Goal: Find specific page/section: Find specific page/section

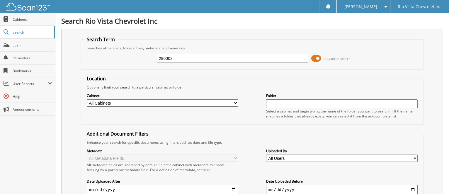
type input "296003"
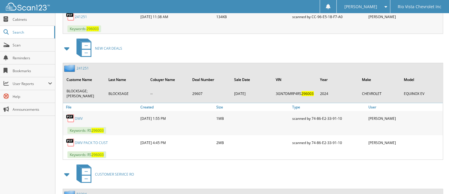
scroll to position [312, 0]
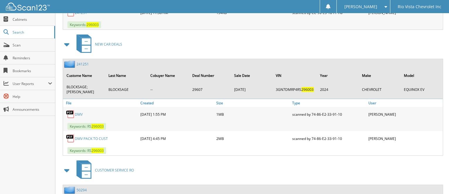
click at [78, 117] on link "DMV" at bounding box center [79, 114] width 8 height 5
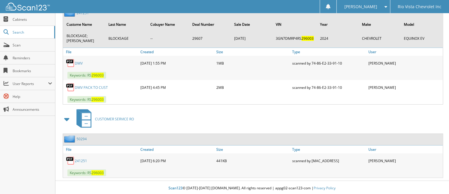
scroll to position [373, 0]
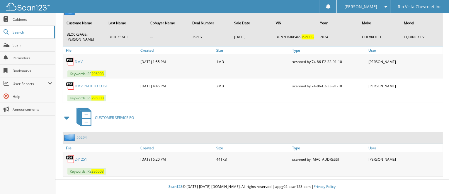
click at [102, 85] on link "DMV PACK TO CUST" at bounding box center [91, 86] width 33 height 5
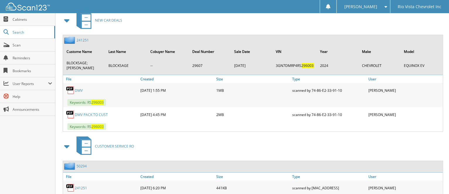
scroll to position [334, 0]
